Goal: Find specific page/section: Find specific page/section

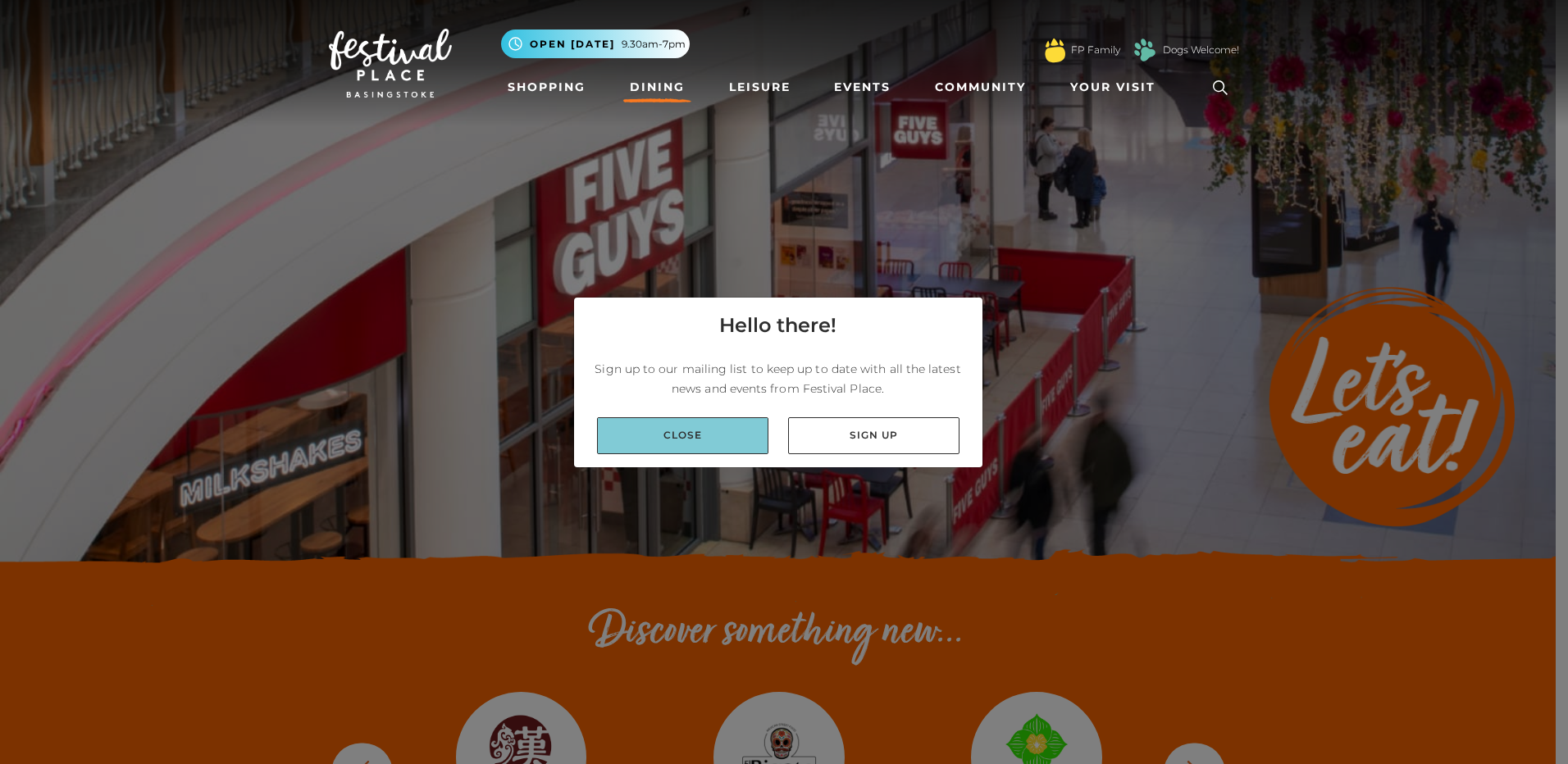
click at [723, 435] on link "Close" at bounding box center [682, 435] width 171 height 37
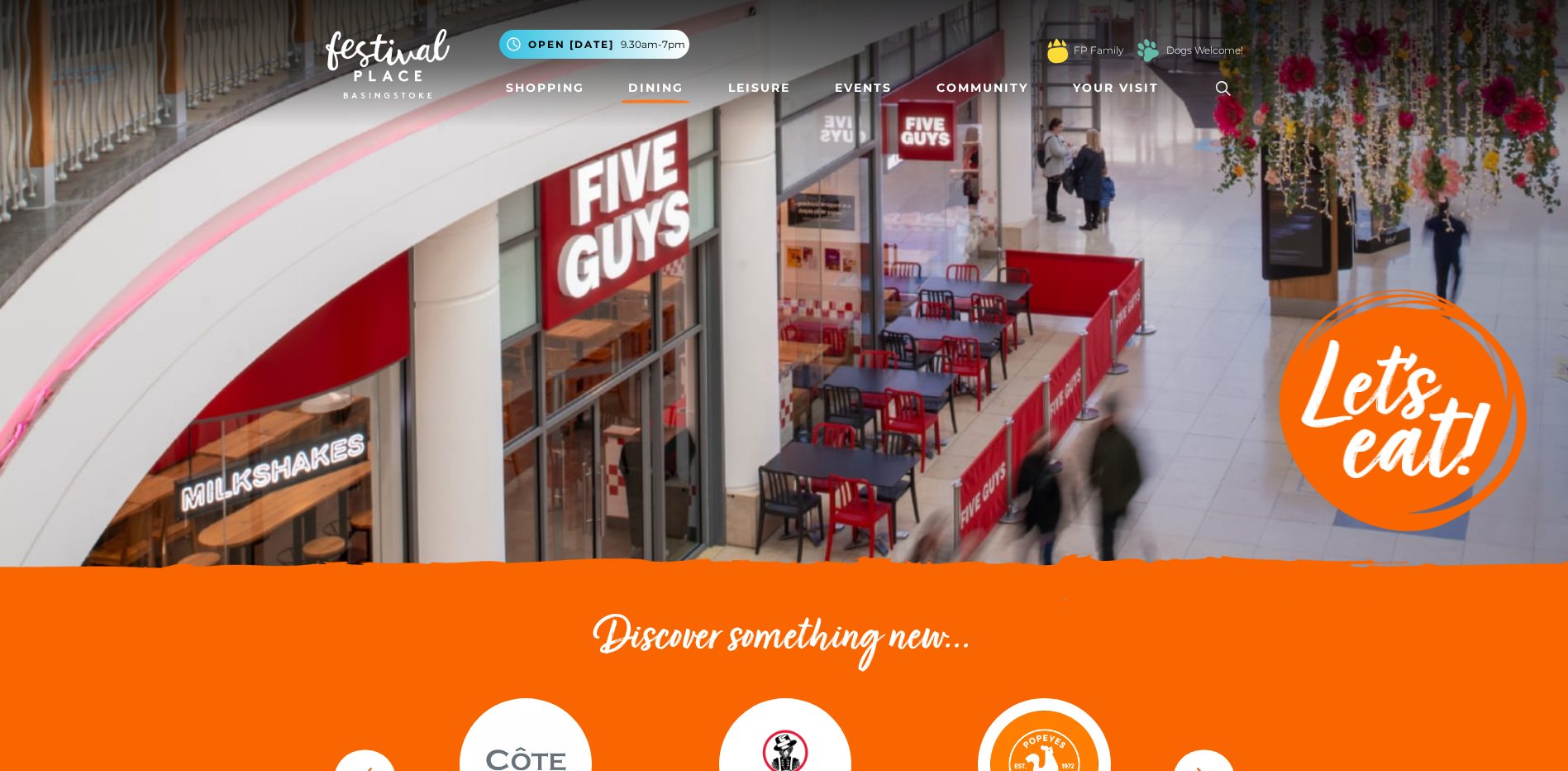
click at [1224, 87] on icon at bounding box center [1224, 89] width 25 height 25
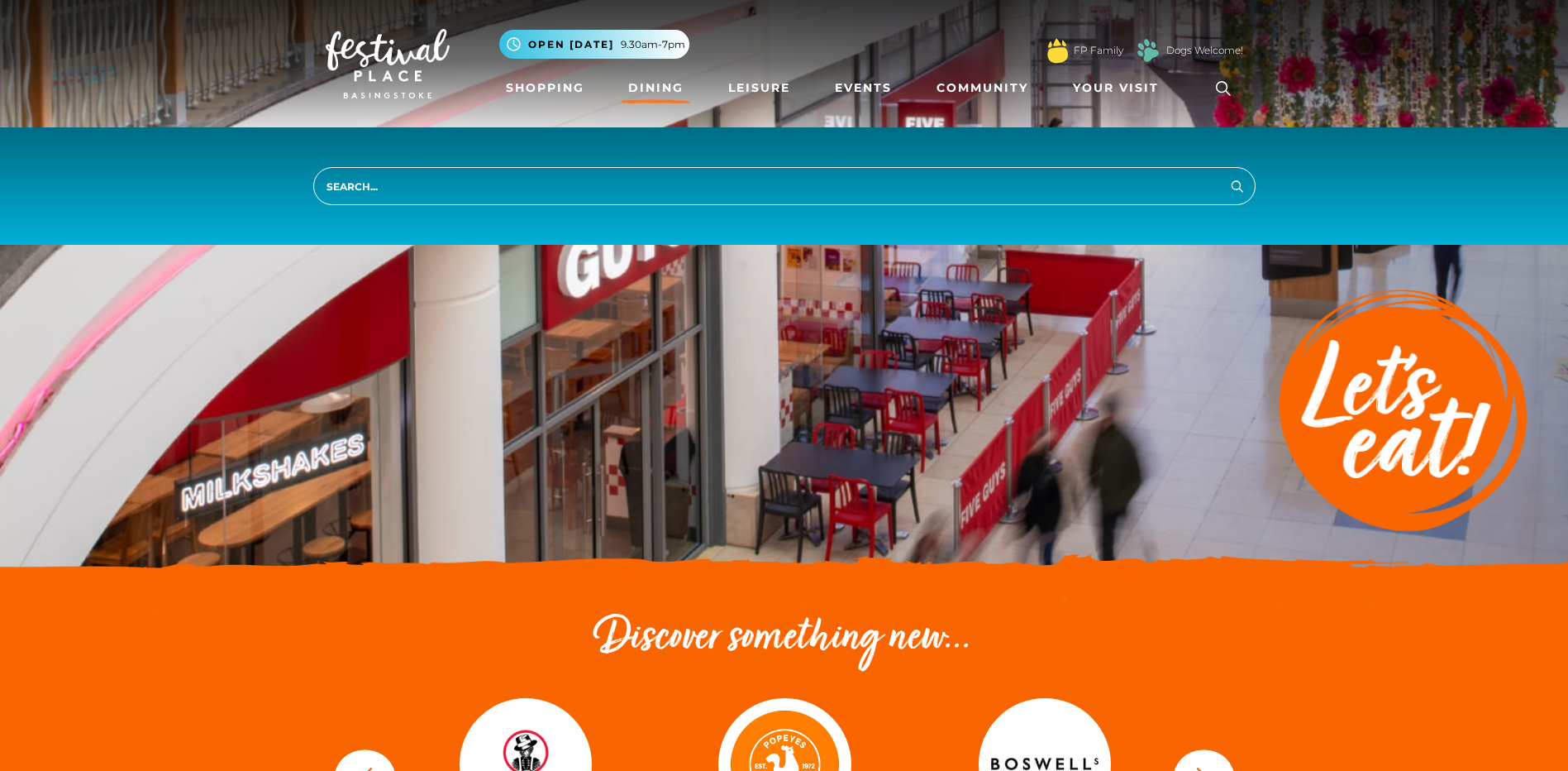
click at [672, 179] on input "search" at bounding box center [785, 186] width 942 height 38
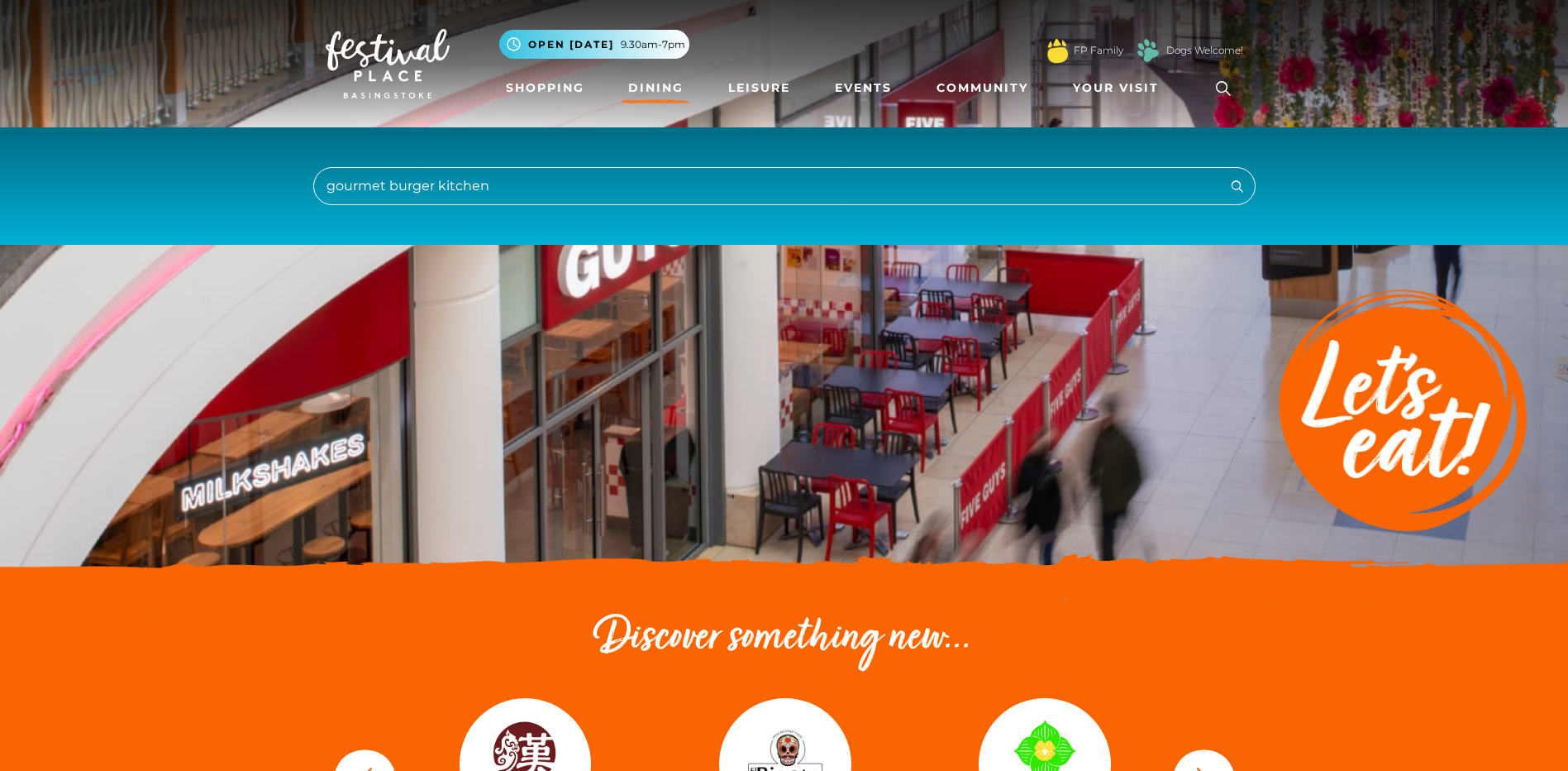
type input "gourmet burger kitchen"
click at [1228, 175] on button "Search" at bounding box center [1238, 185] width 20 height 21
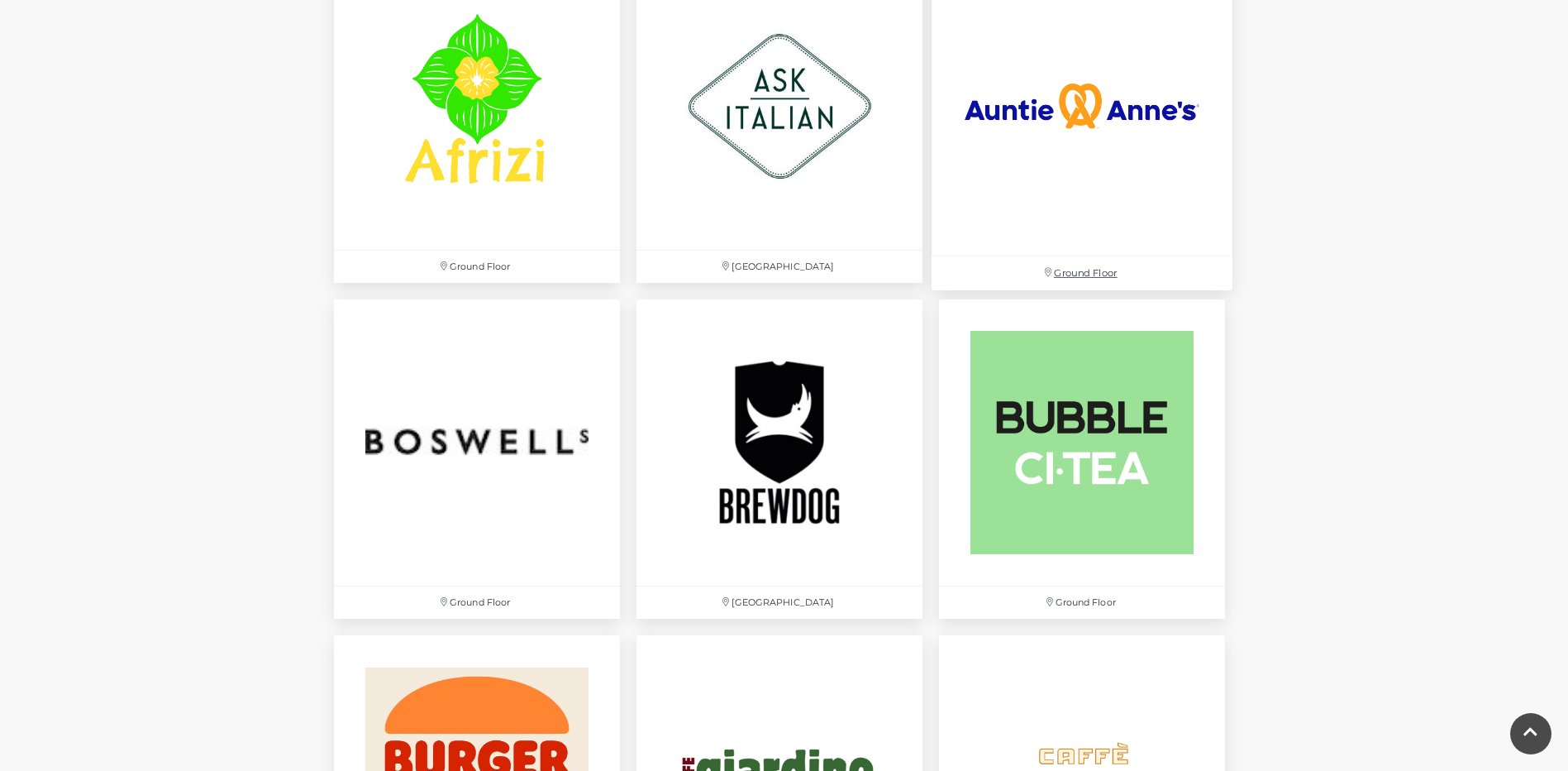
scroll to position [1158, 0]
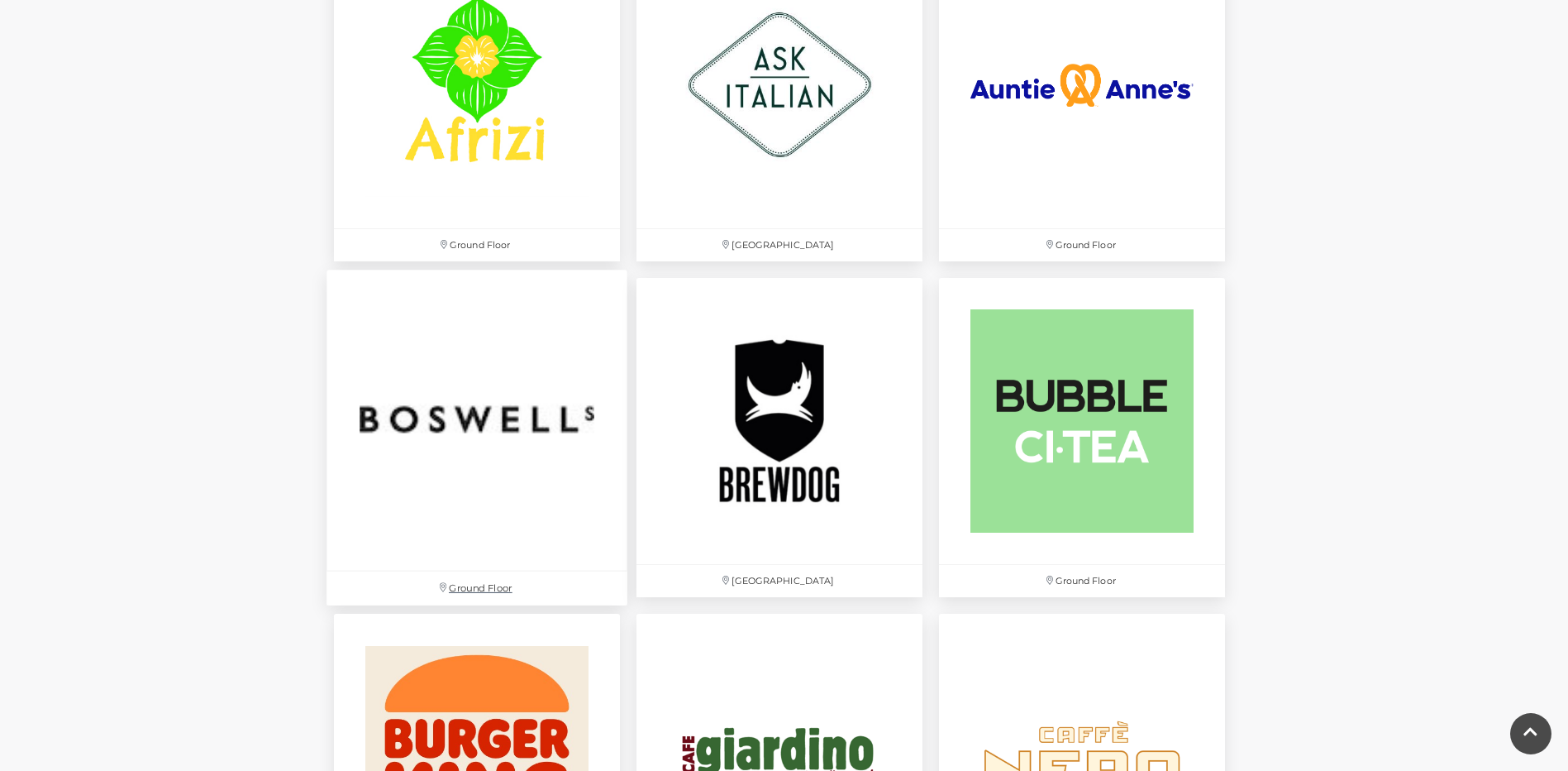
click at [469, 417] on img at bounding box center [477, 420] width 301 height 301
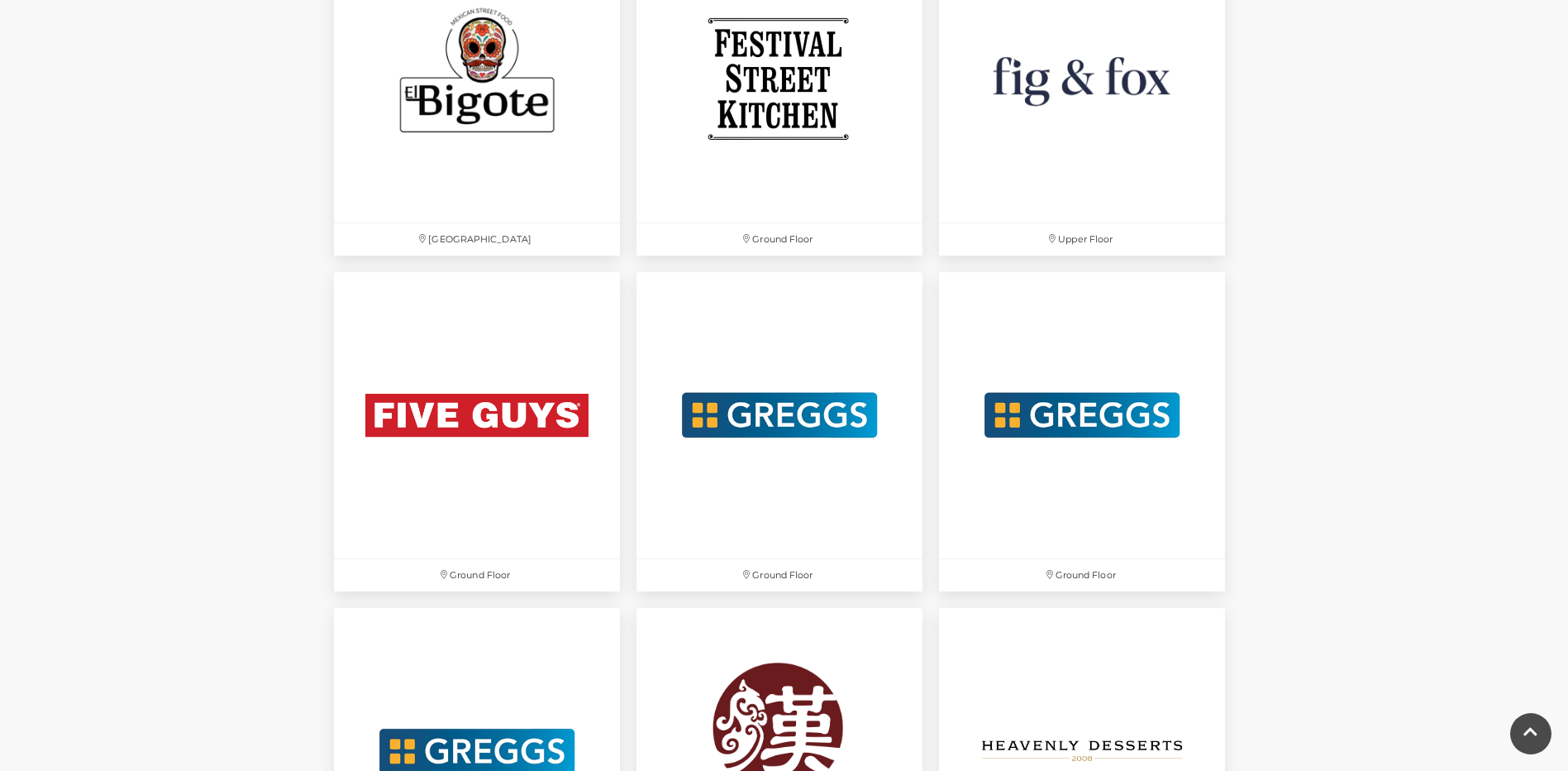
scroll to position [2979, 0]
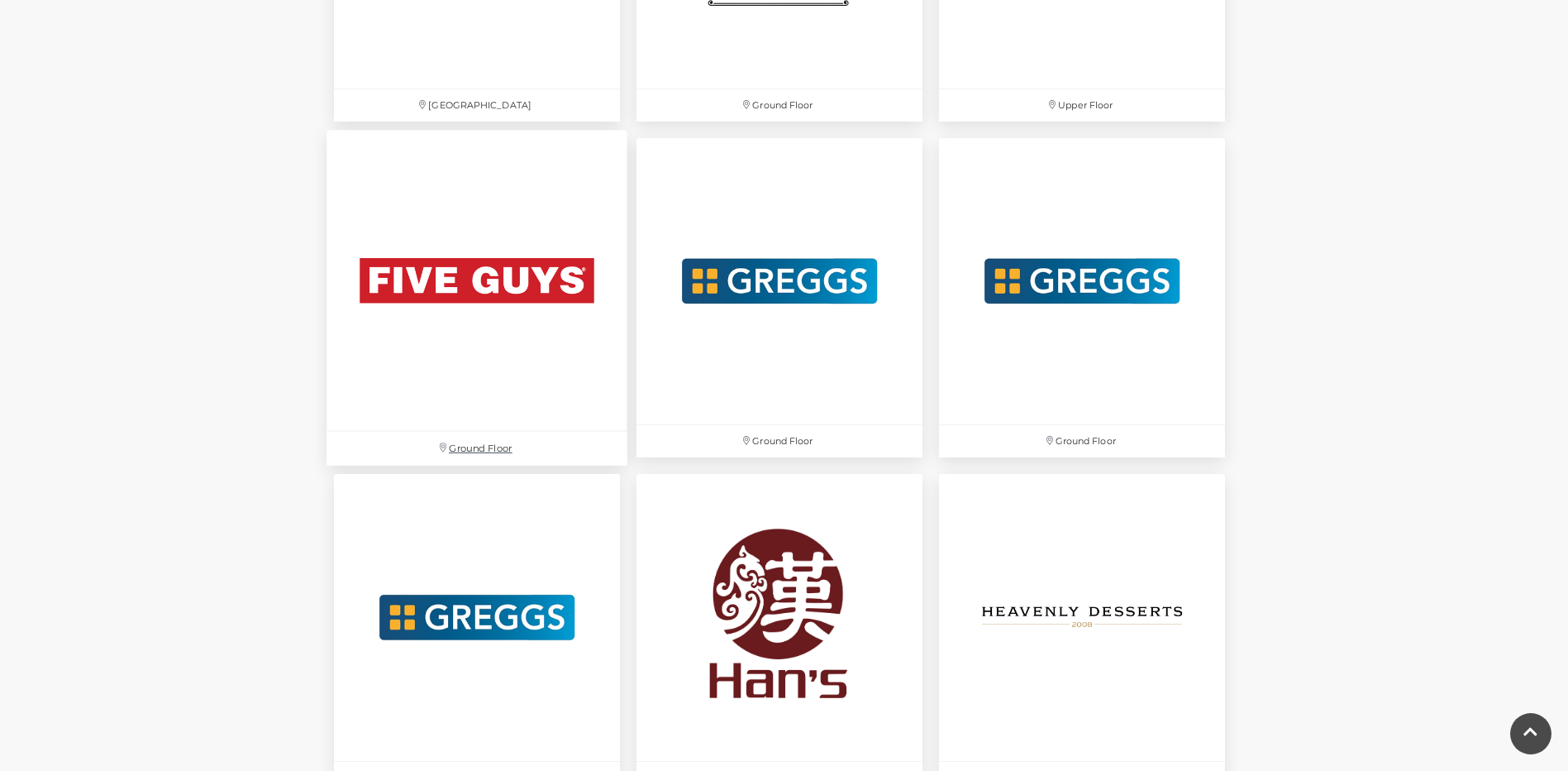
click at [474, 276] on img at bounding box center [477, 280] width 301 height 301
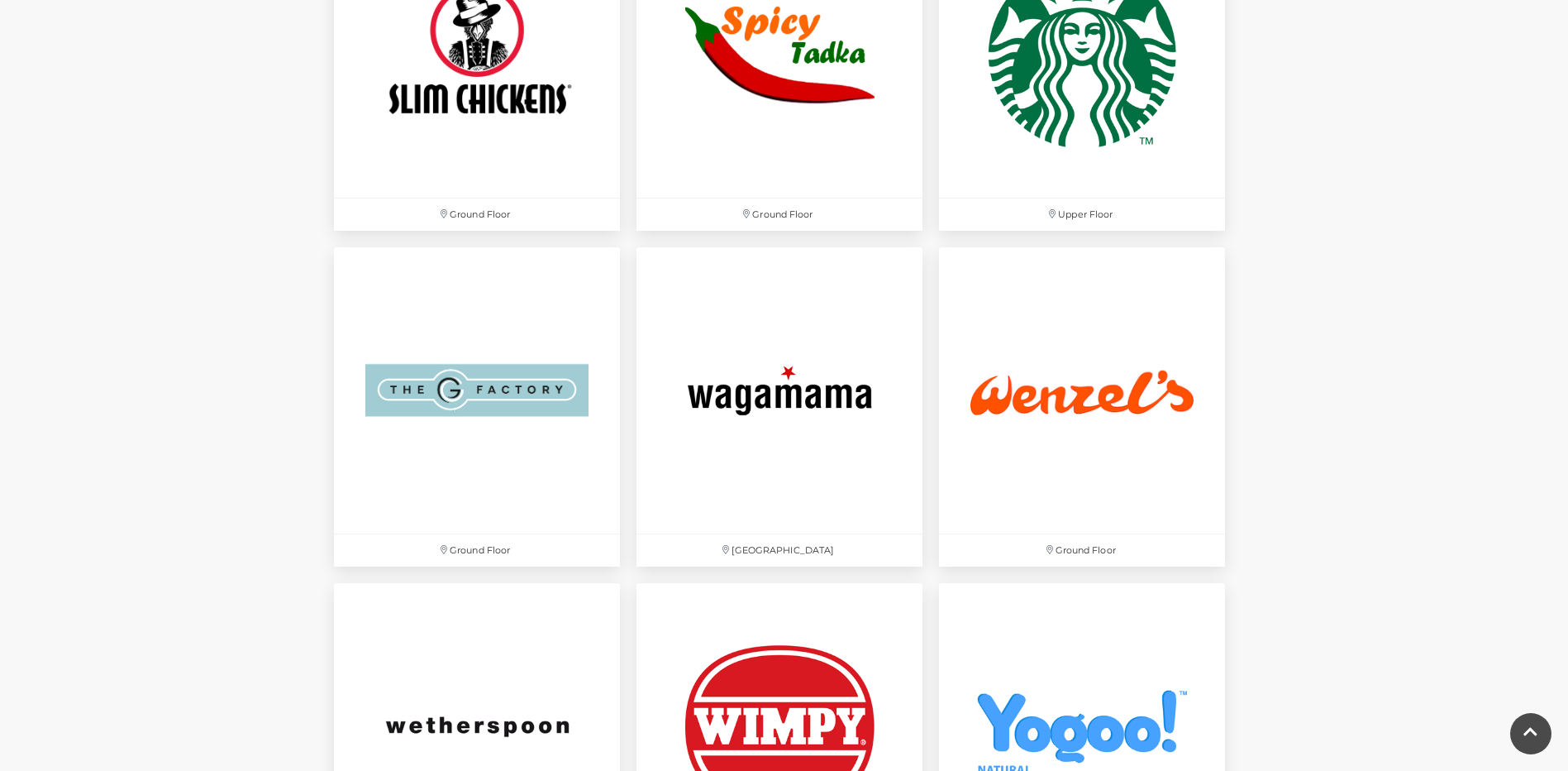
scroll to position [5213, 0]
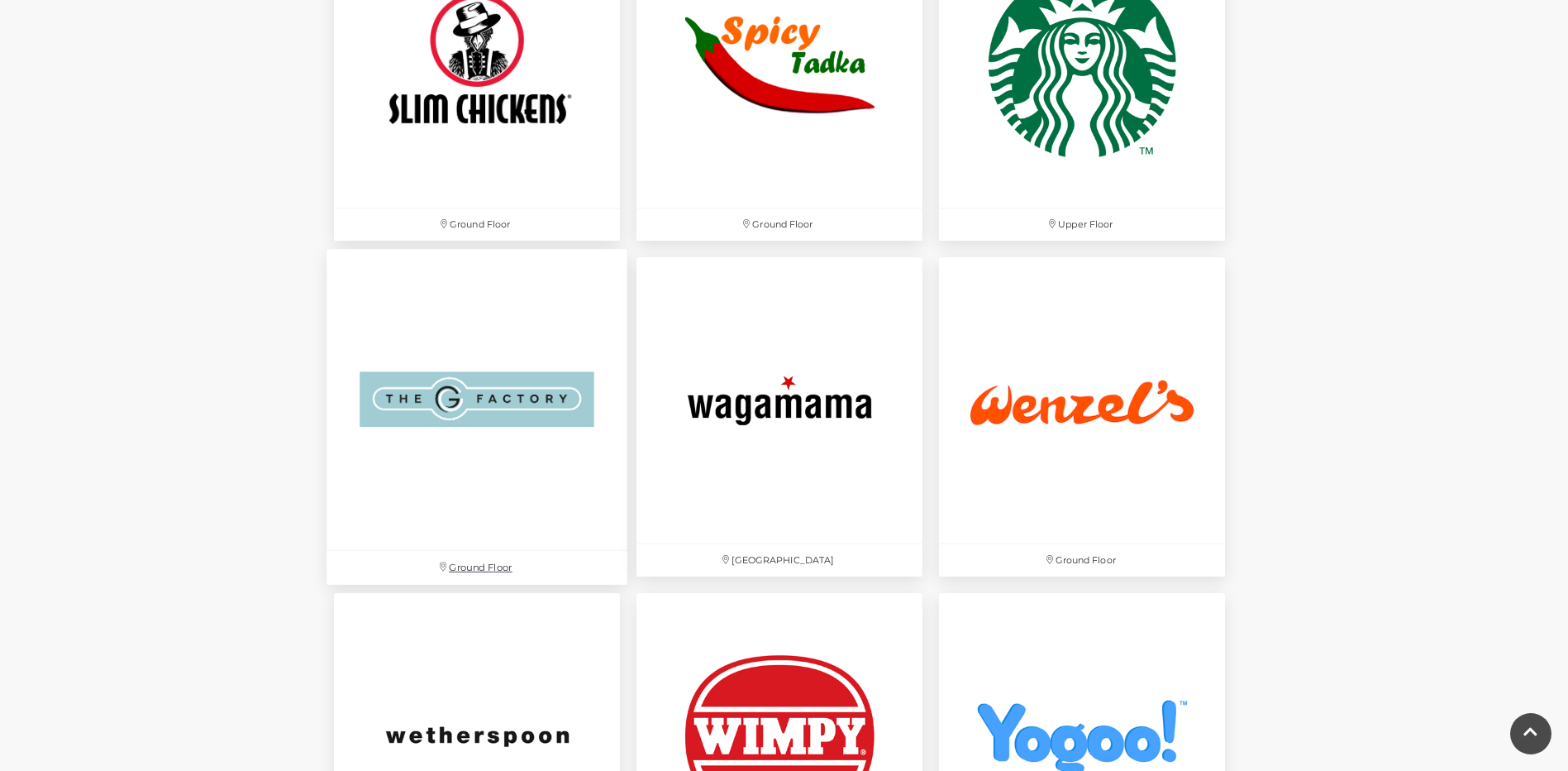
click at [538, 408] on img at bounding box center [477, 399] width 301 height 301
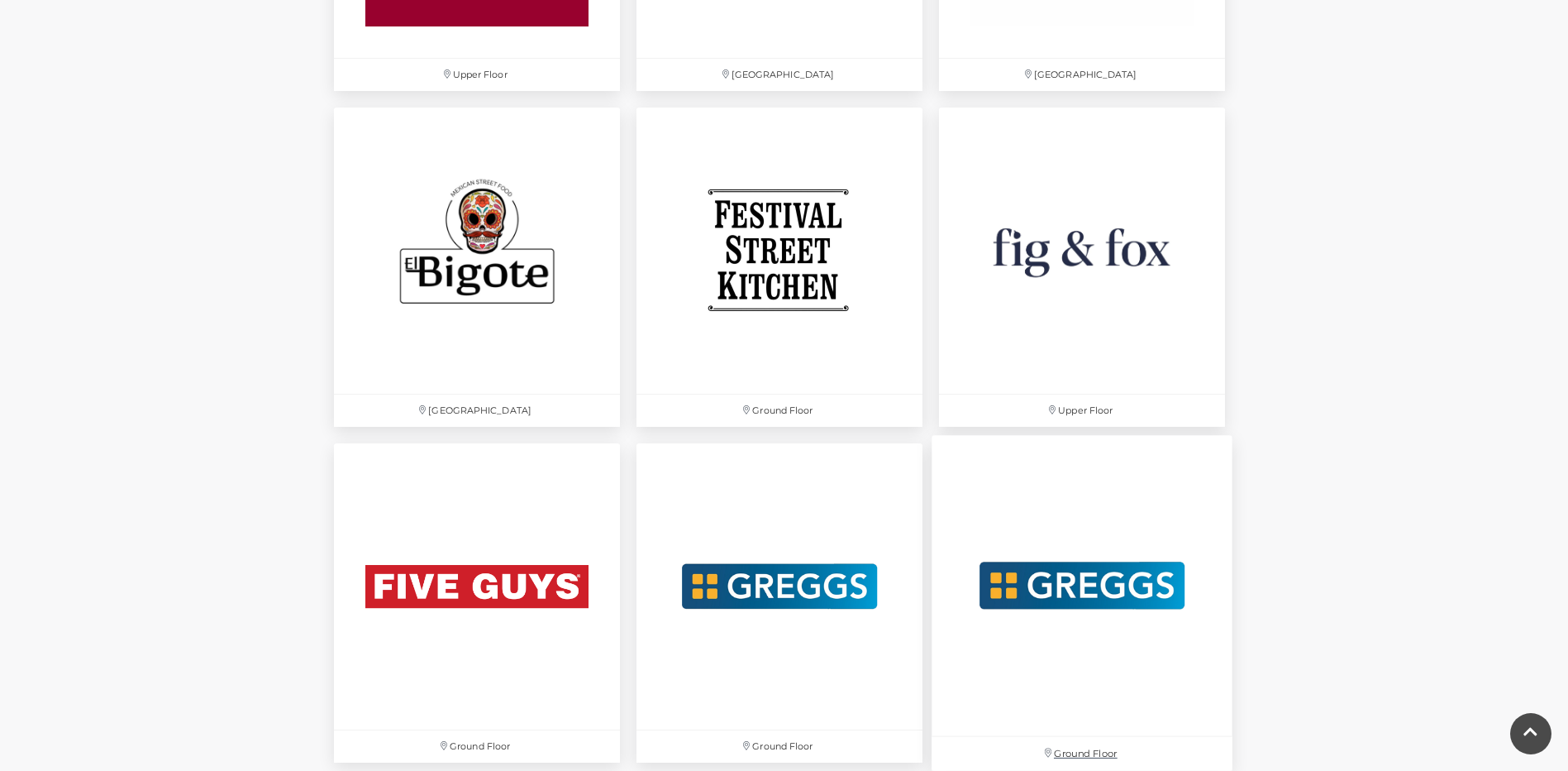
scroll to position [2648, 0]
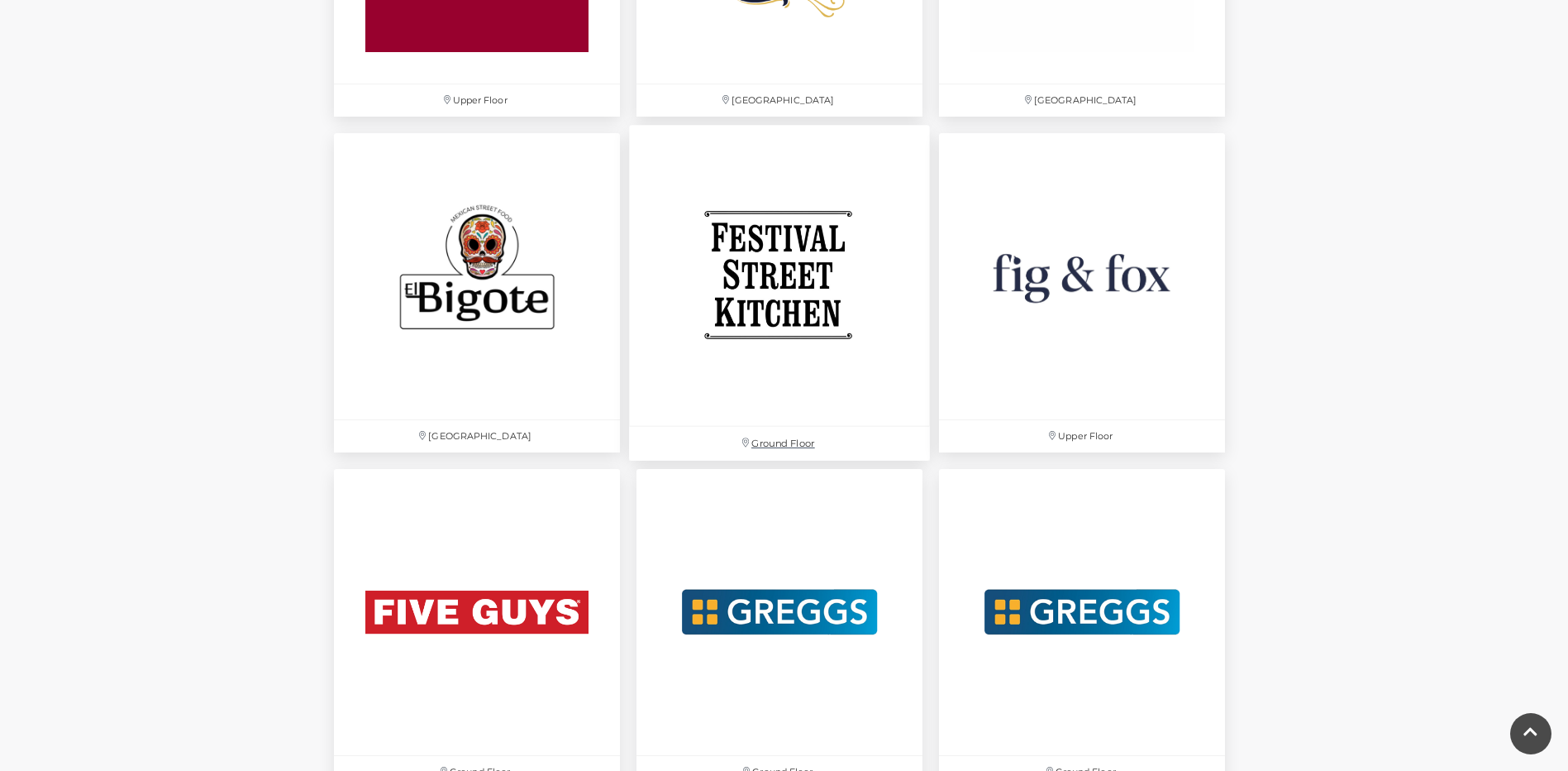
click at [797, 299] on img at bounding box center [780, 275] width 301 height 301
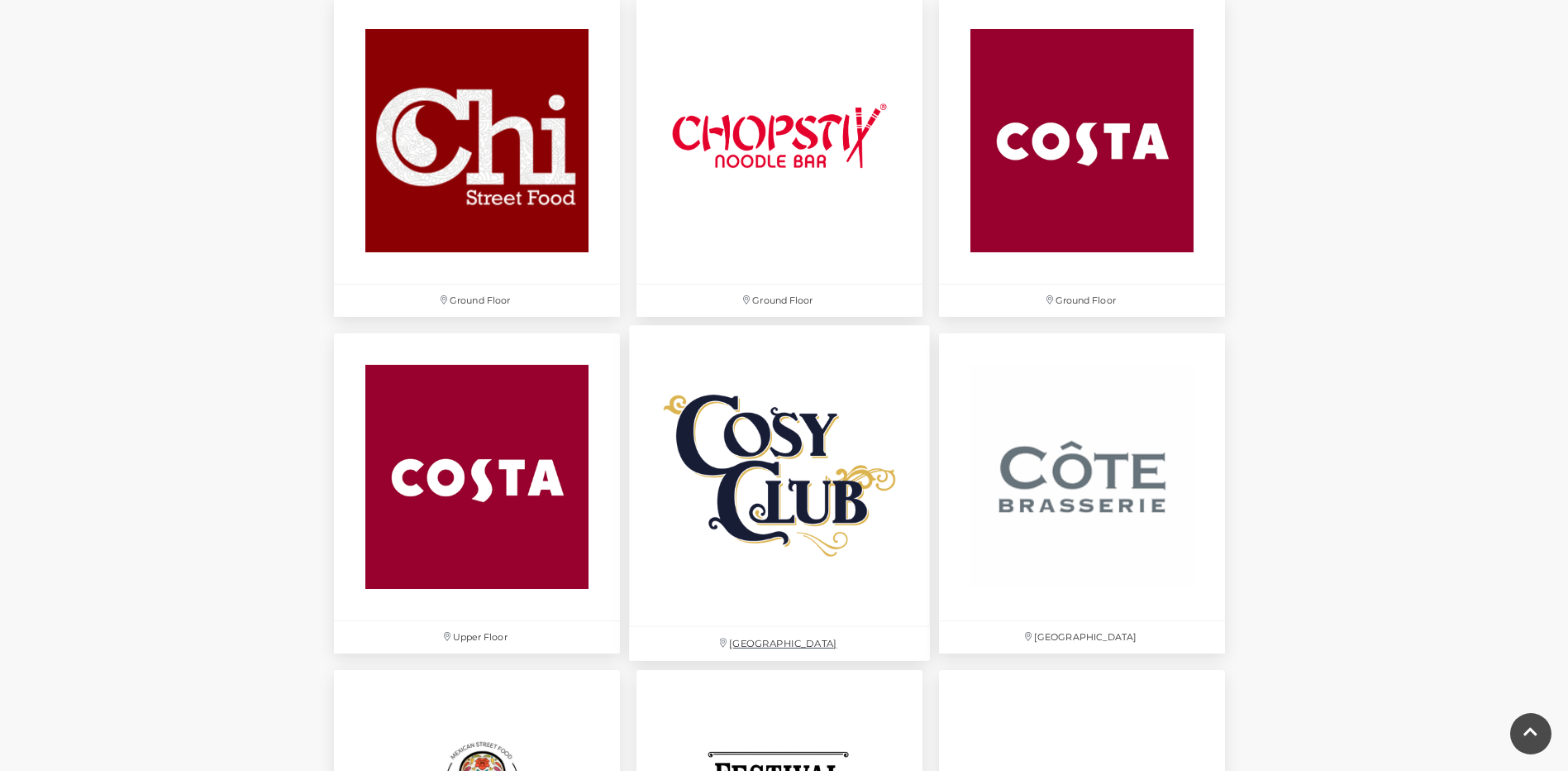
scroll to position [2068, 0]
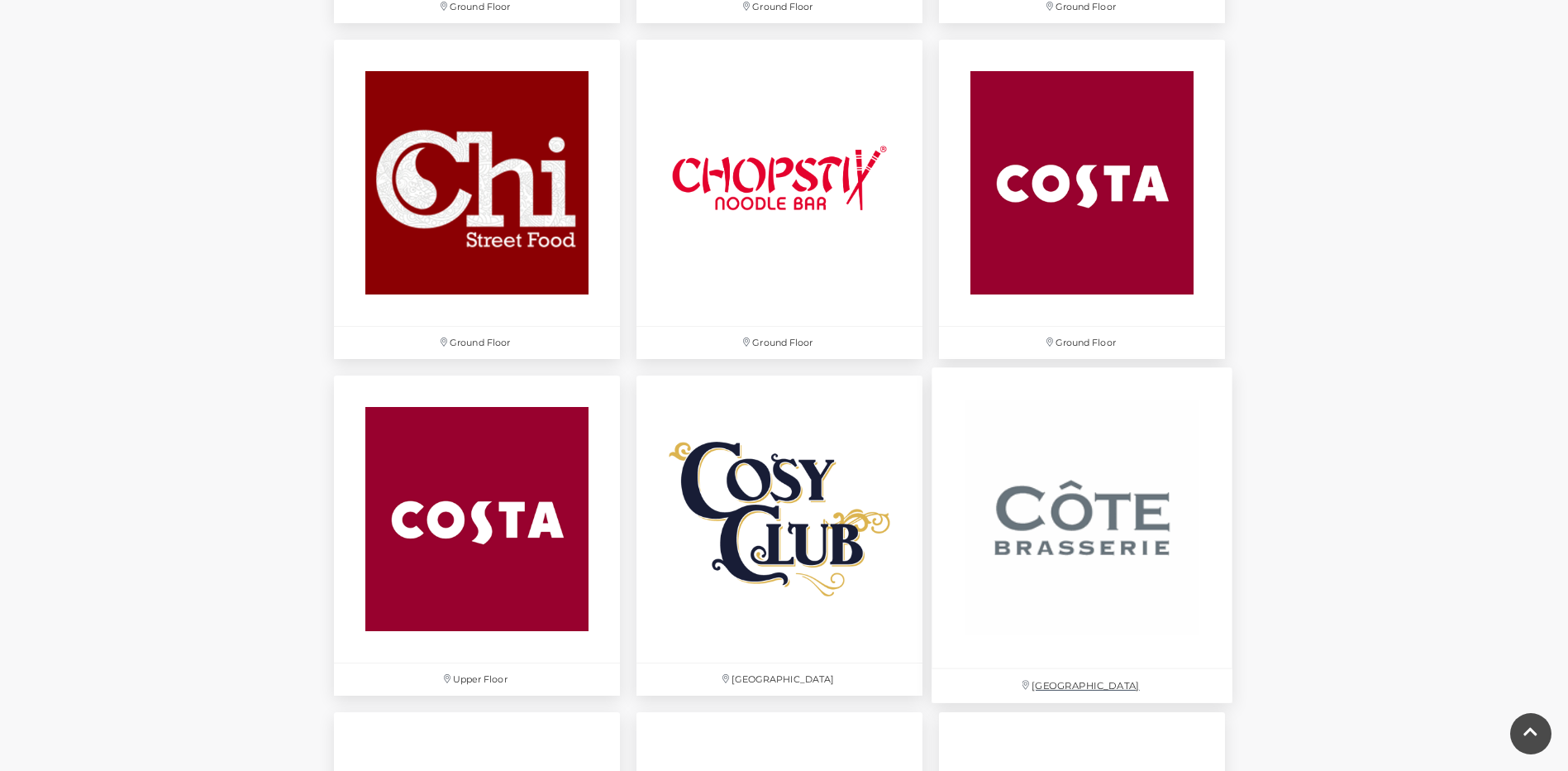
click at [1086, 541] on img at bounding box center [1082, 518] width 301 height 301
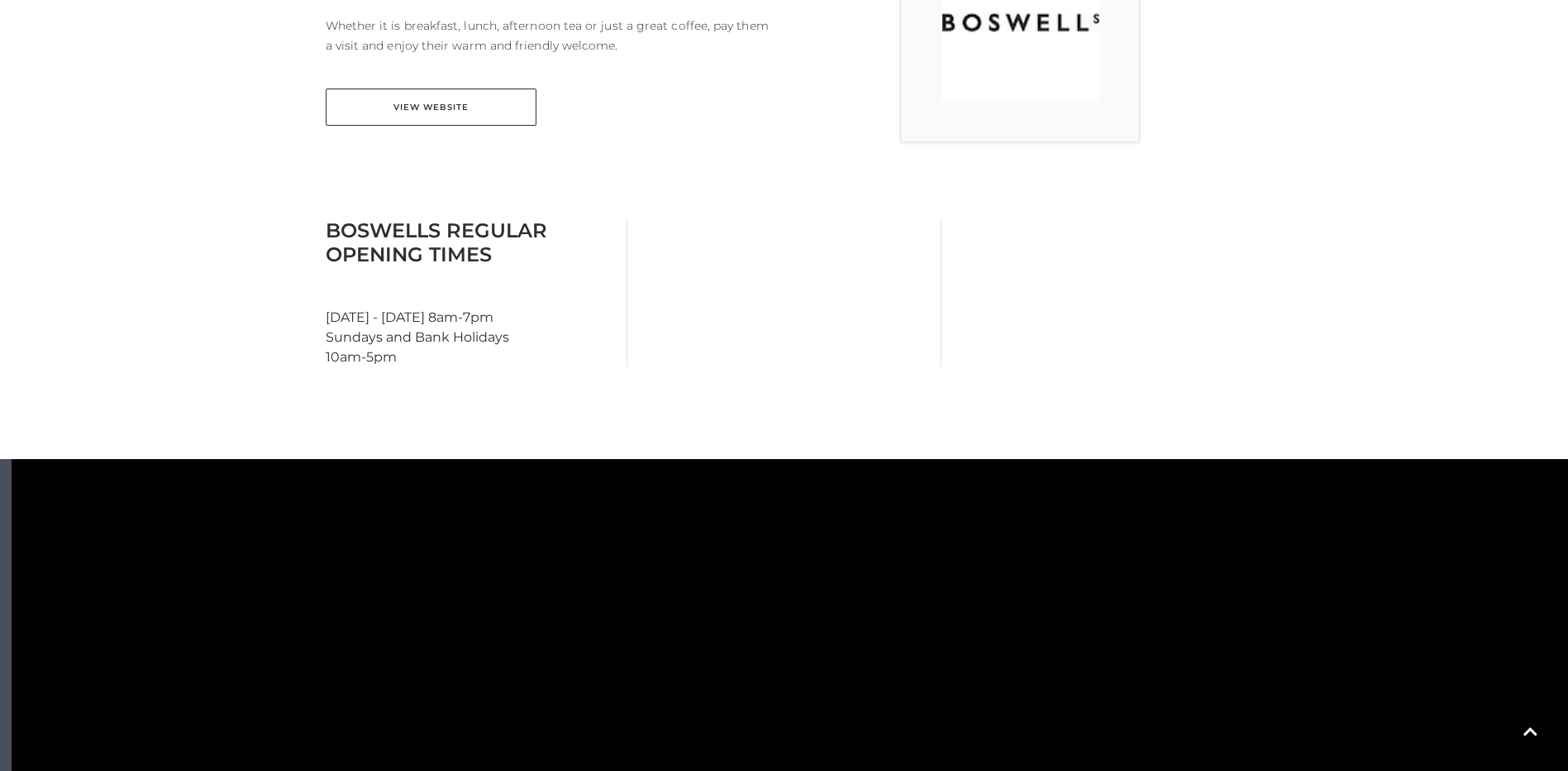
scroll to position [579, 0]
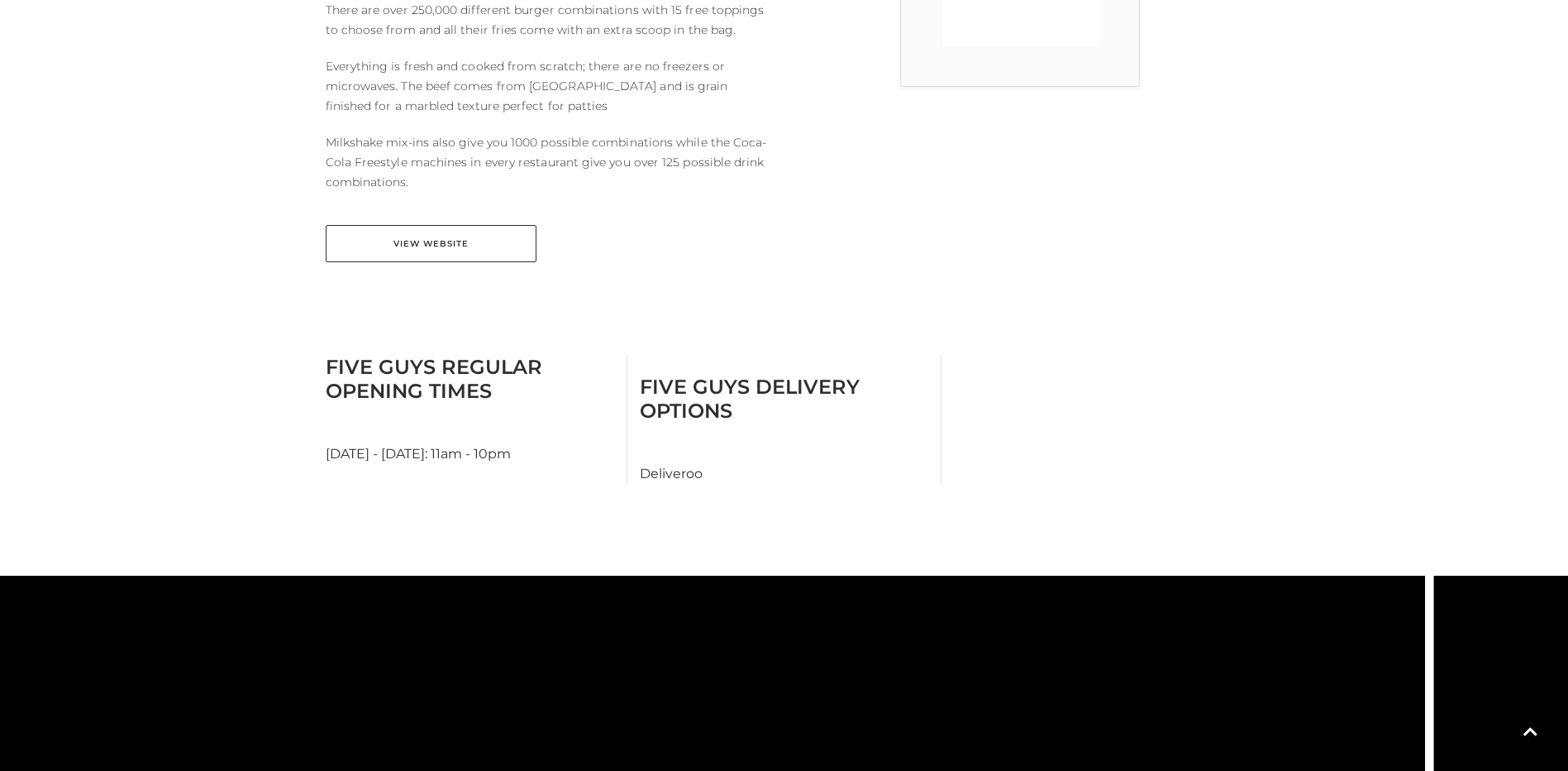
scroll to position [662, 0]
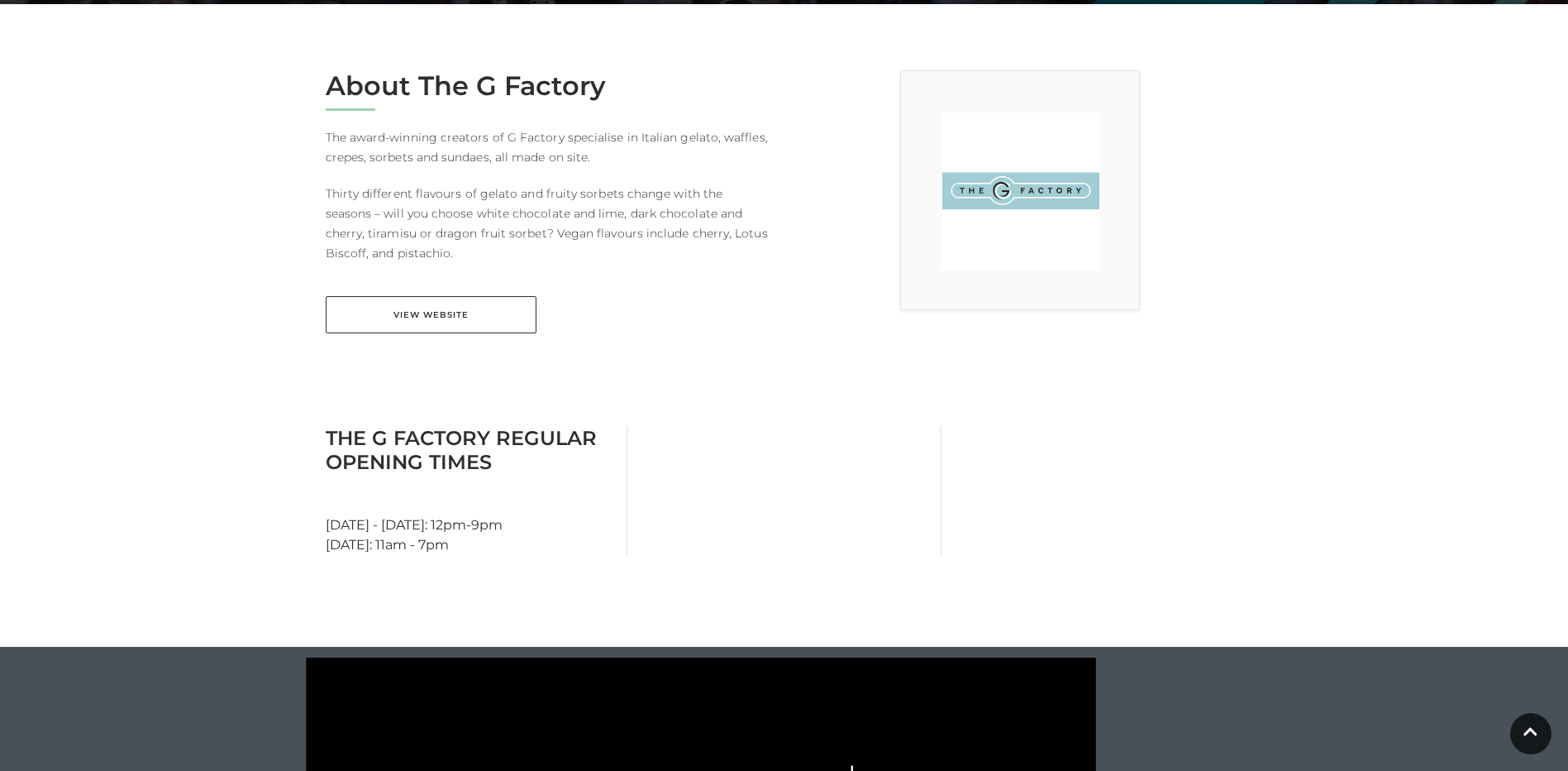
scroll to position [497, 0]
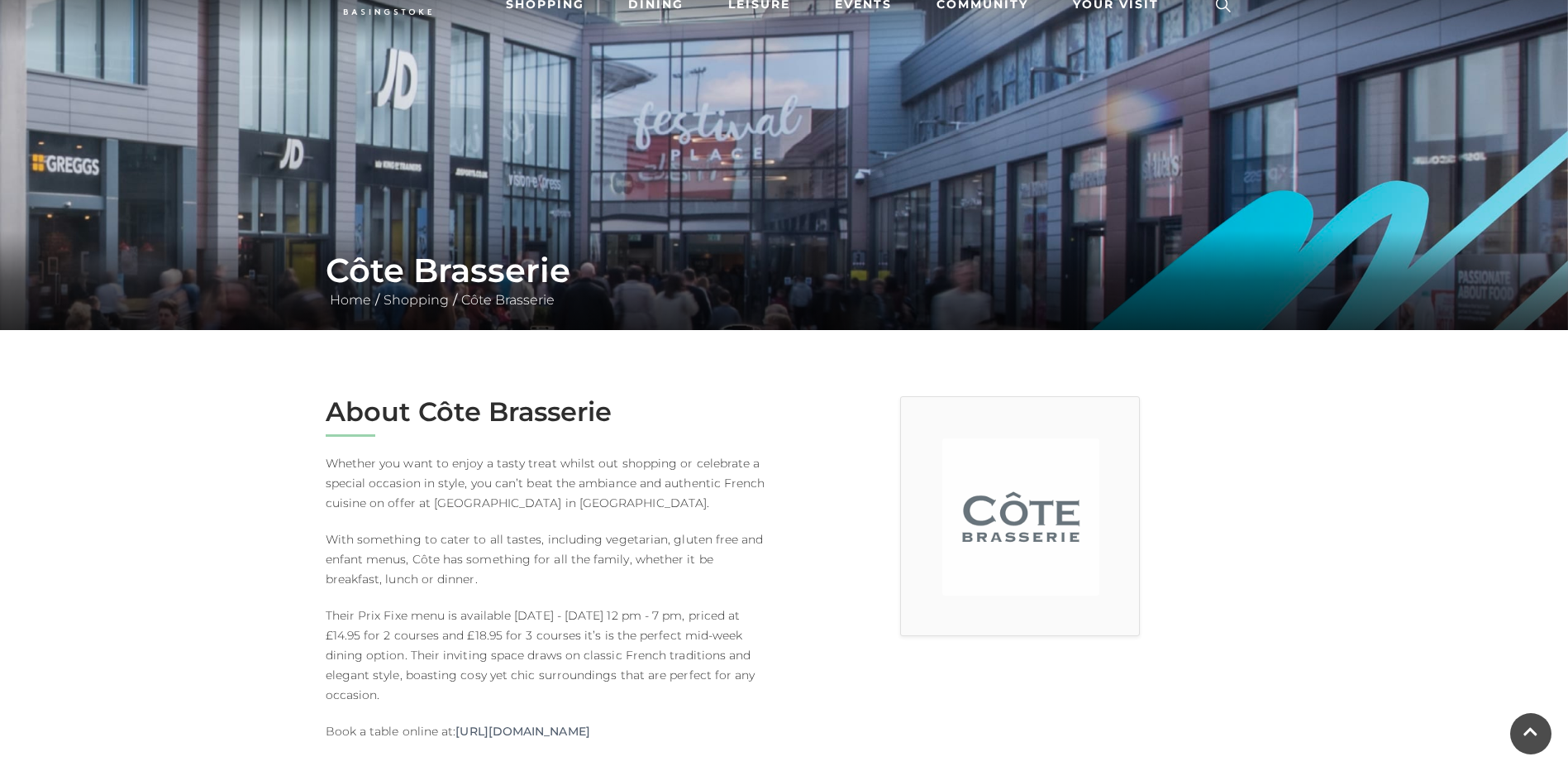
scroll to position [166, 0]
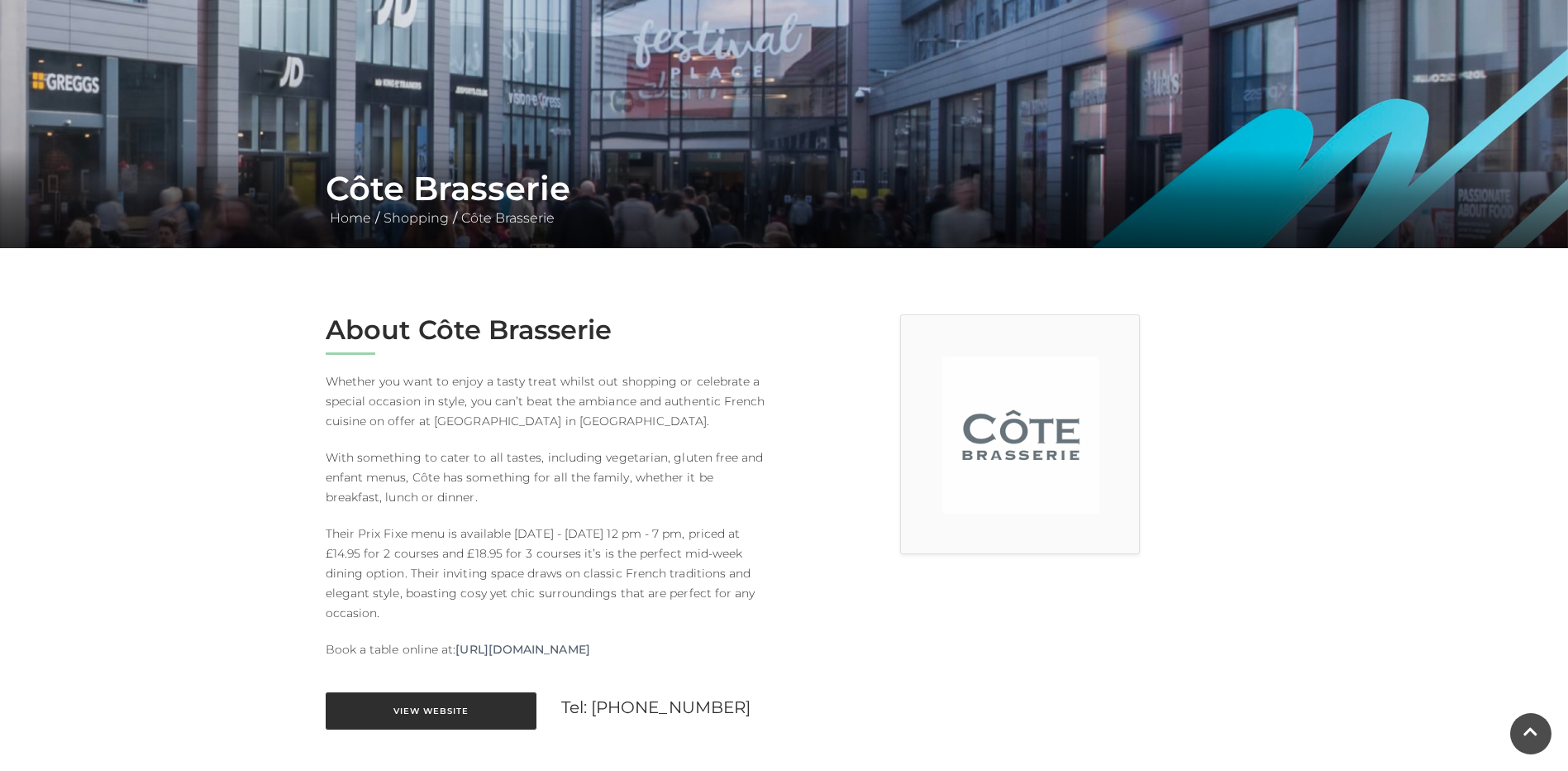
click at [458, 706] on link "View Website" at bounding box center [431, 711] width 210 height 37
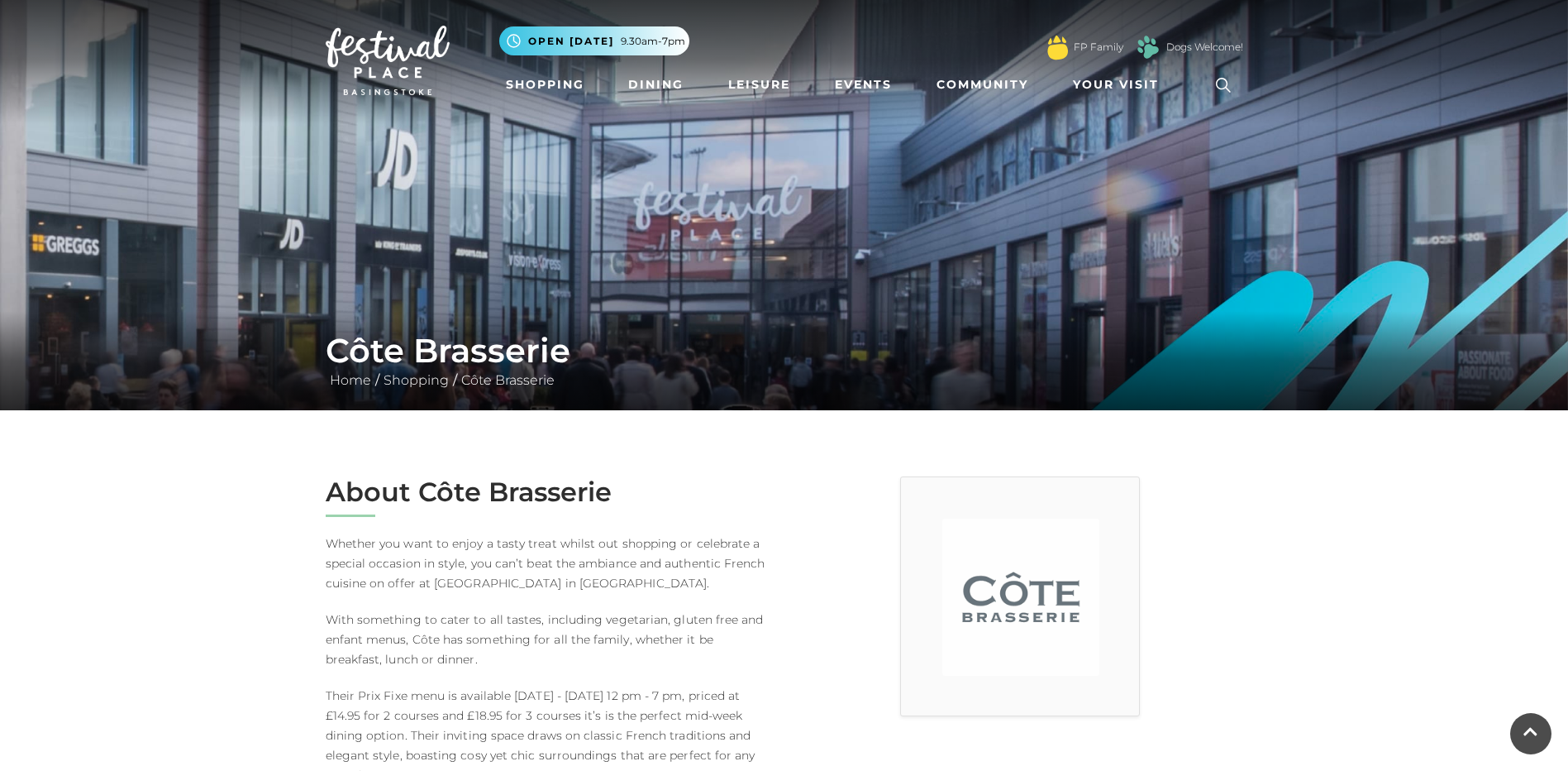
scroll to position [0, 0]
